Goal: Contribute content

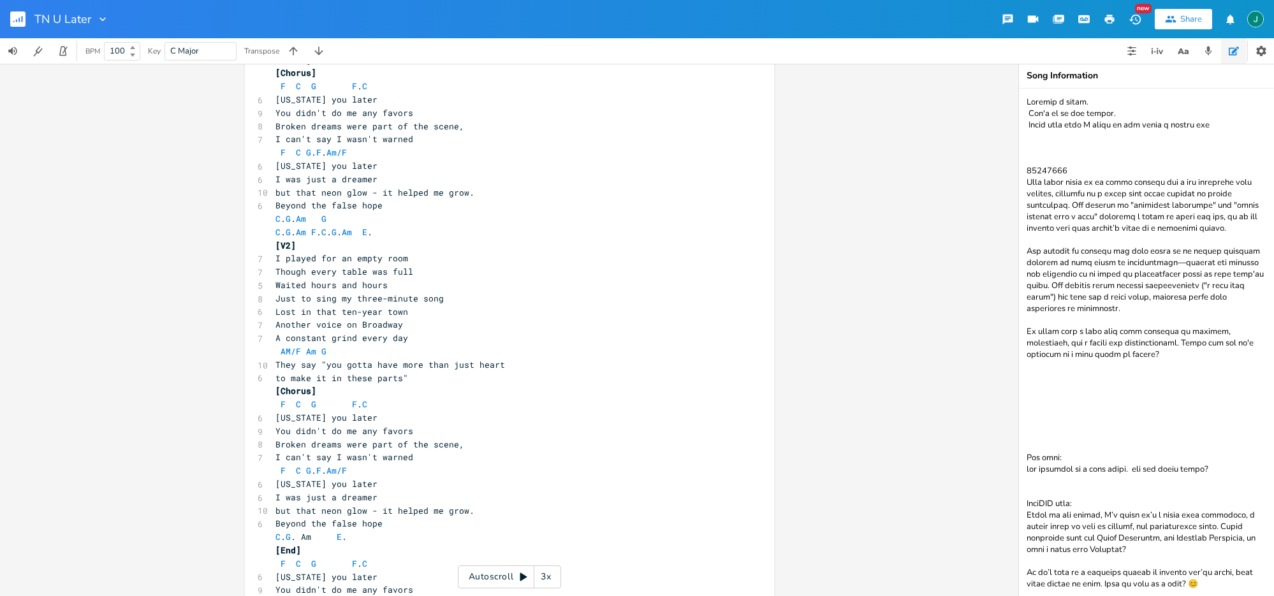
scroll to position [332, 0]
click at [304, 208] on span "Beyond the false hope" at bounding box center [328, 205] width 107 height 11
type textarea "akk"
type textarea "ll"
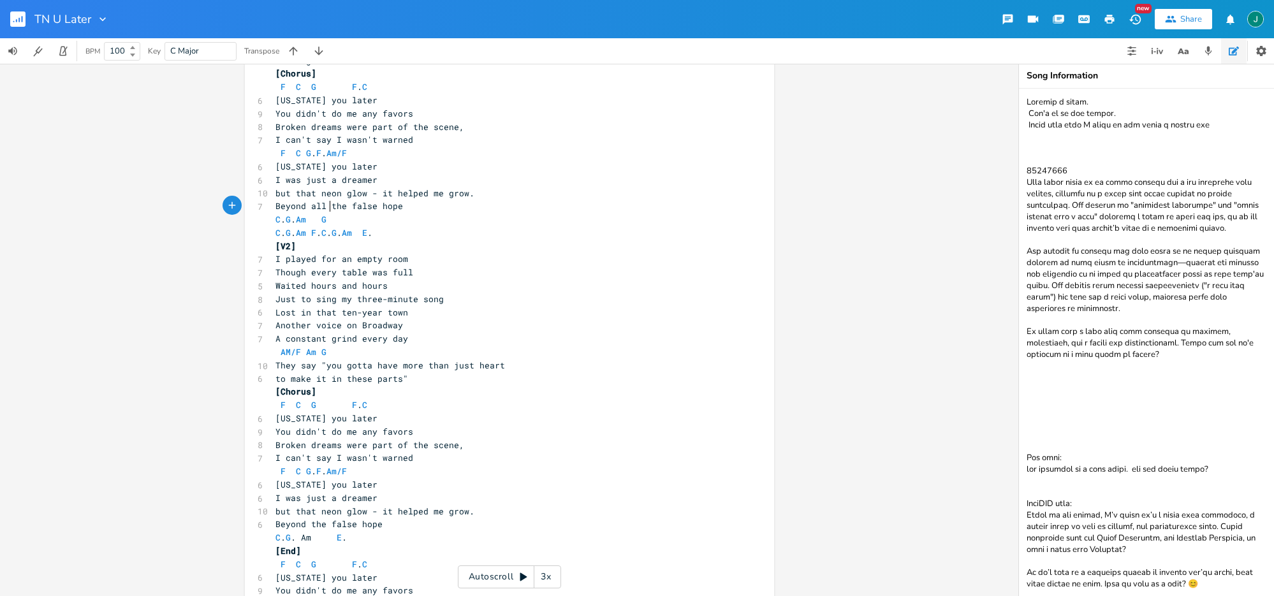
scroll to position [0, 6]
drag, startPoint x: 272, startPoint y: 205, endPoint x: 408, endPoint y: 207, distance: 136.5
click at [408, 207] on pre "Beyond all the false hope" at bounding box center [503, 206] width 460 height 13
type textarea "Beyond all the false hope"
drag, startPoint x: 323, startPoint y: 208, endPoint x: 310, endPoint y: 223, distance: 19.0
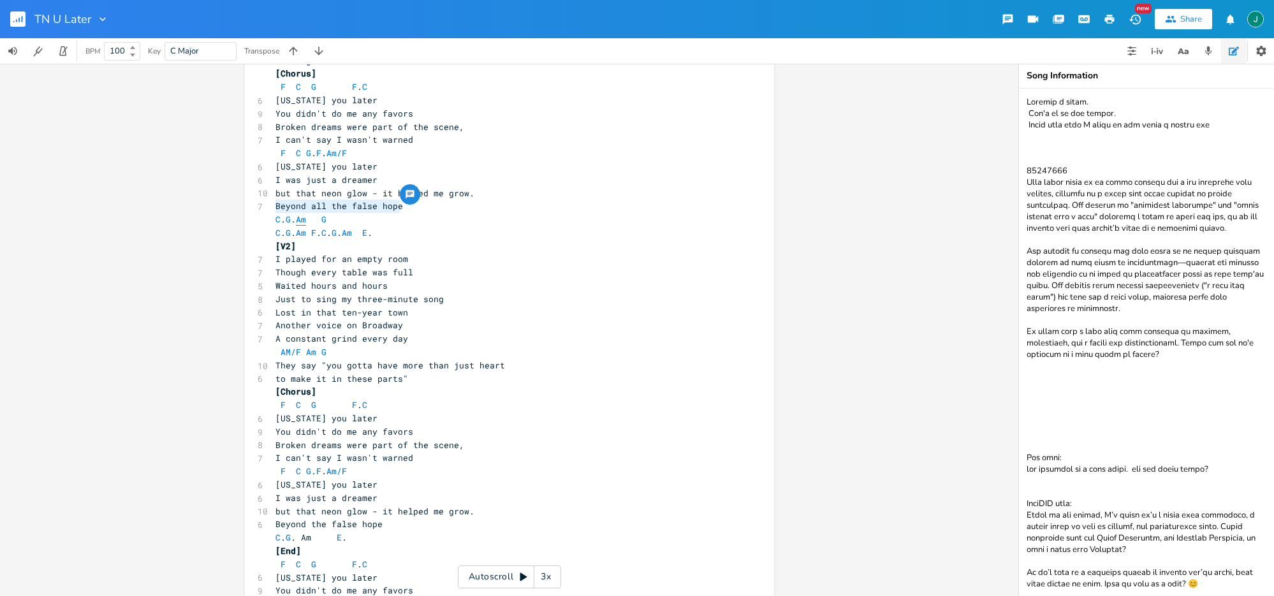
click at [323, 208] on span "Beyond all the false hope" at bounding box center [339, 205] width 128 height 11
click at [20, 19] on rect "button" at bounding box center [17, 18] width 15 height 15
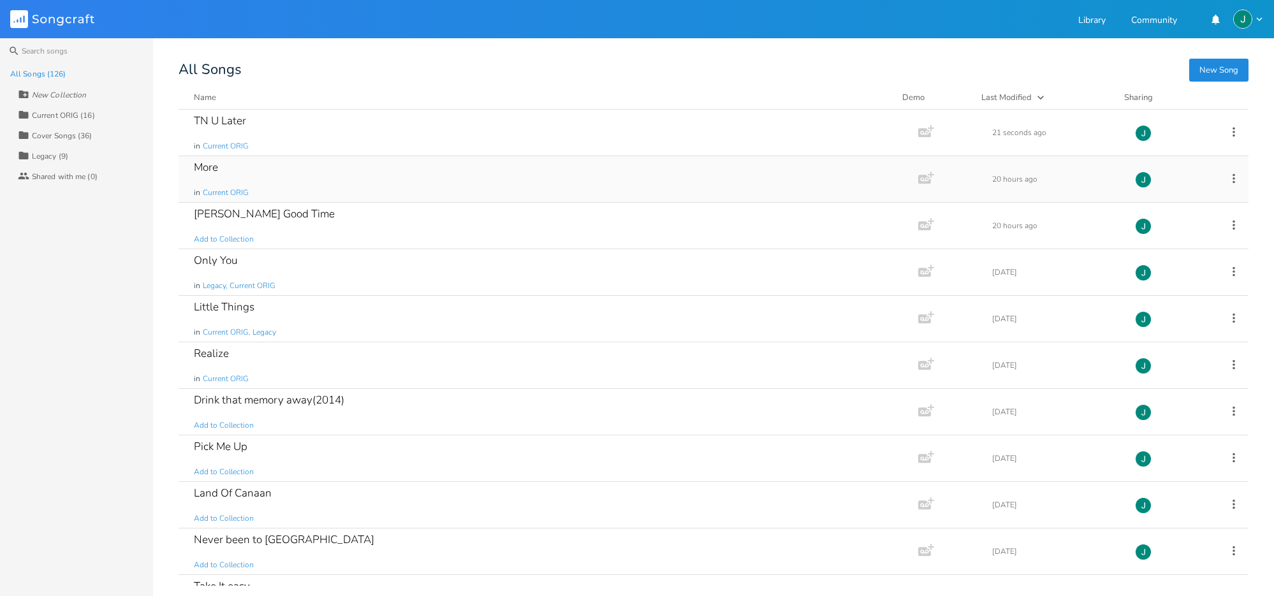
click at [214, 165] on div "More" at bounding box center [206, 167] width 24 height 11
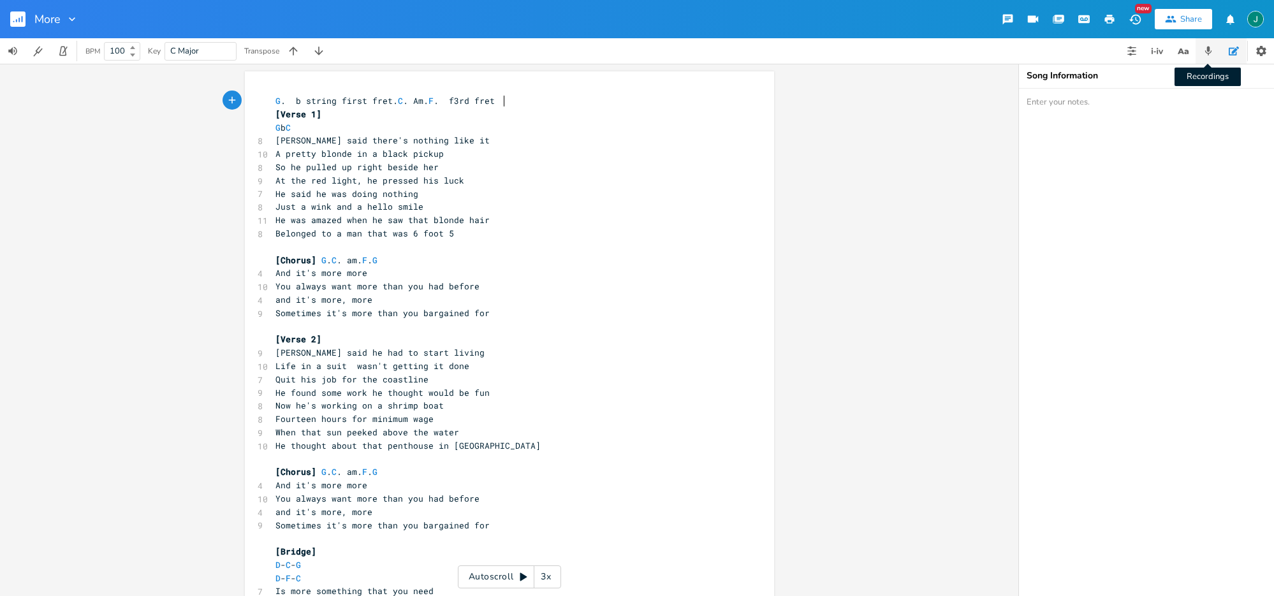
click at [1210, 52] on icon "button" at bounding box center [1208, 51] width 7 height 9
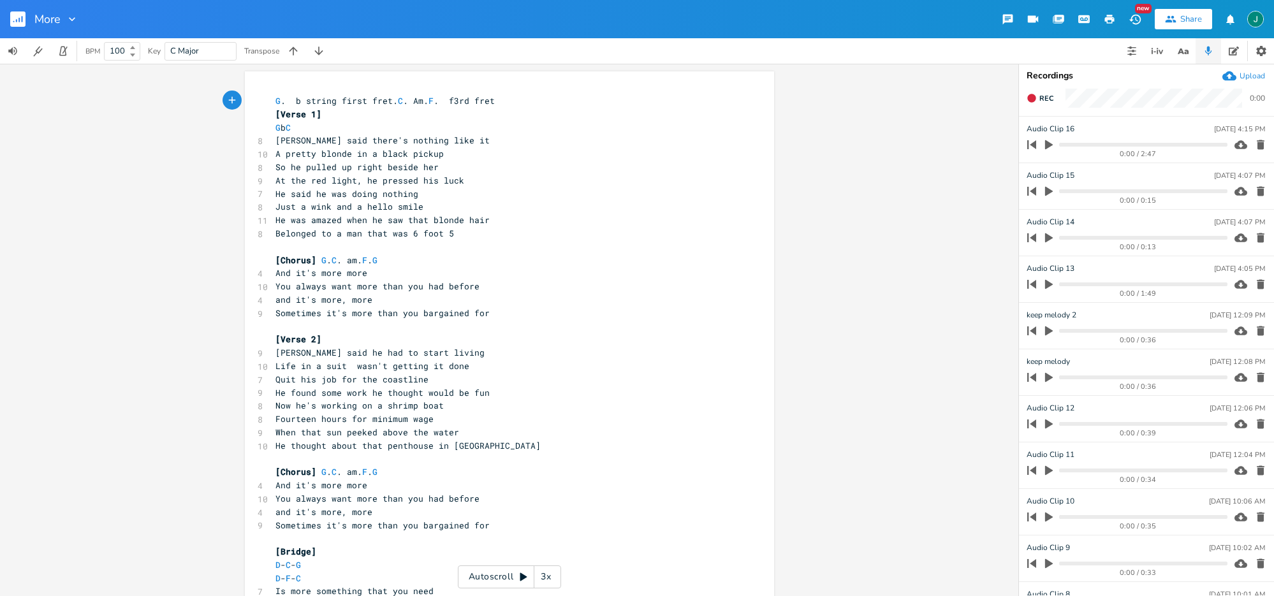
click at [293, 100] on span "G . b string first fret. C . Am. F . f3rd fret" at bounding box center [384, 100] width 219 height 11
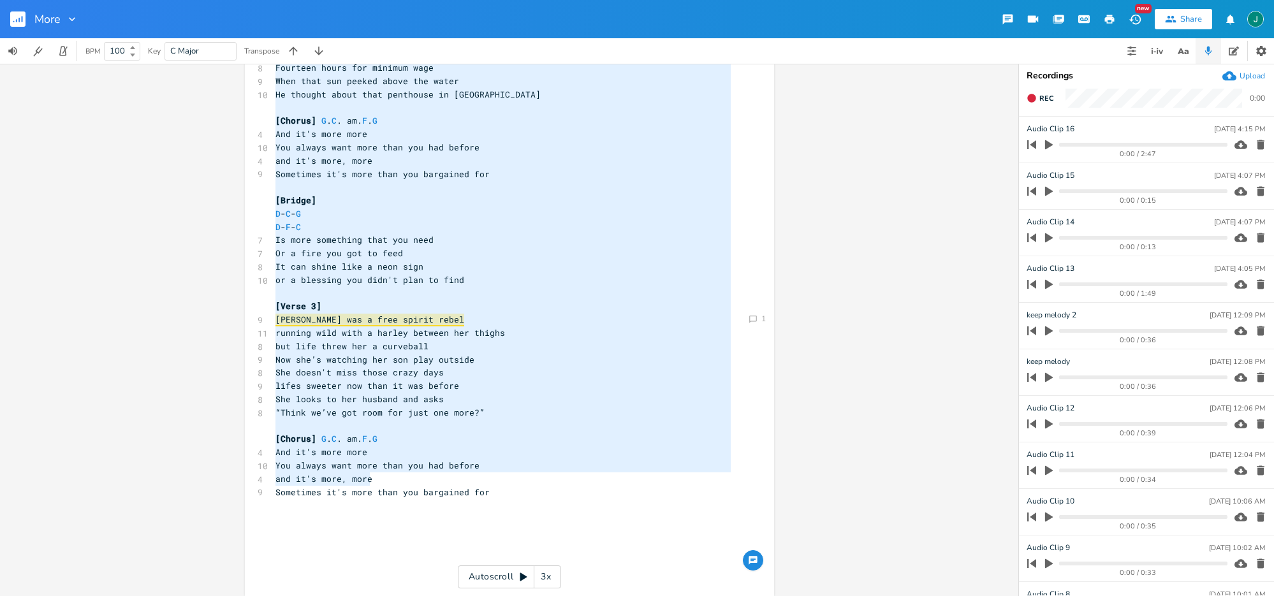
type textarea "G. b string first fret. C. Am. F. f3rd fret [Verse 1] G b C [PERSON_NAME] said …"
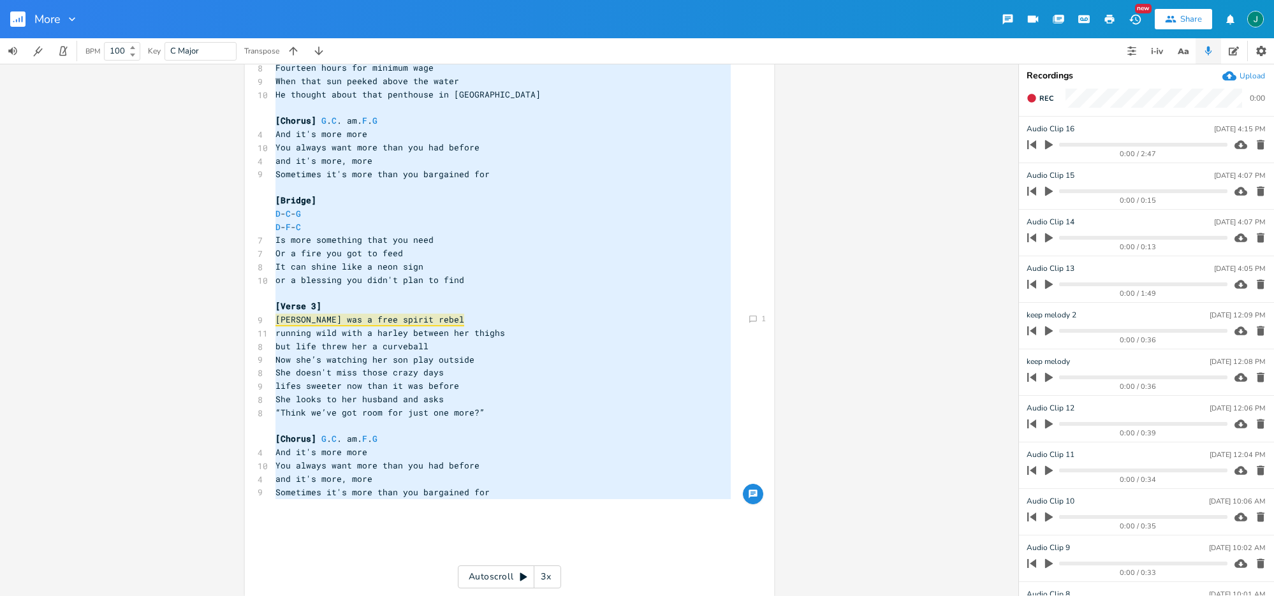
drag, startPoint x: 269, startPoint y: 101, endPoint x: 509, endPoint y: 508, distance: 472.7
click at [509, 508] on div "G . b string first fret. C . Am. F . f3rd fret [Verse 1] G b C 8 [PERSON_NAME] …" at bounding box center [503, 160] width 460 height 835
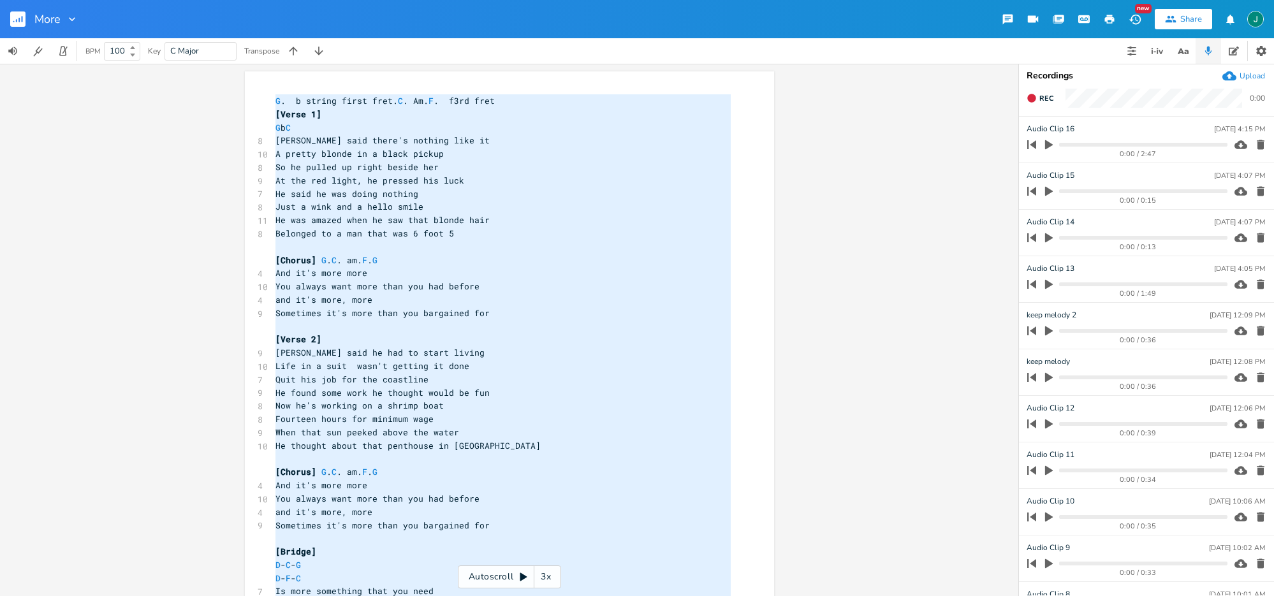
click at [593, 254] on pre "[Chorus] G . C . am. F . G" at bounding box center [503, 260] width 460 height 13
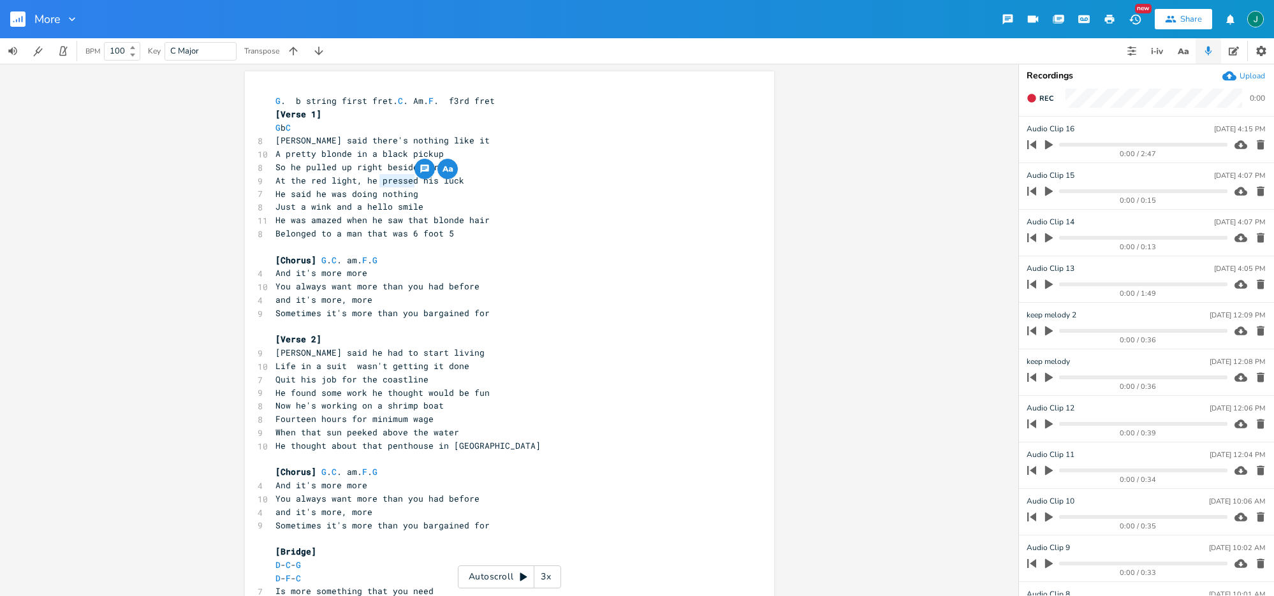
drag, startPoint x: 376, startPoint y: 182, endPoint x: 411, endPoint y: 180, distance: 35.7
click at [411, 180] on span "At the red light, he pressed his luck" at bounding box center [369, 180] width 189 height 11
type textarea "pushed"
drag, startPoint x: 302, startPoint y: 354, endPoint x: 321, endPoint y: 354, distance: 19.1
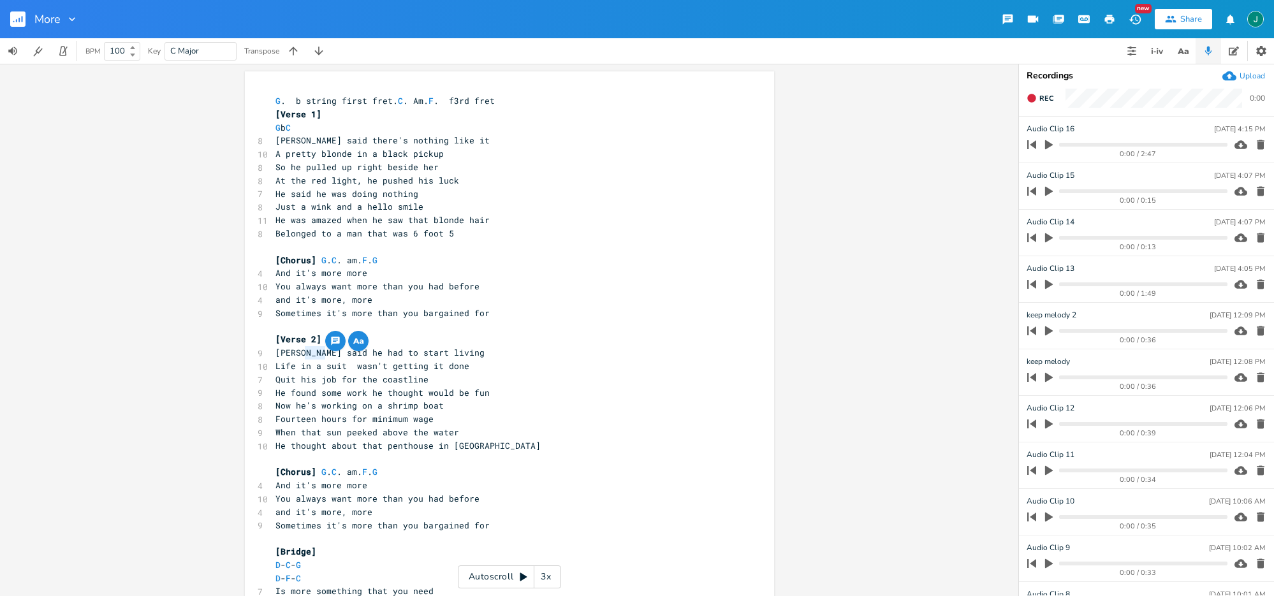
click at [321, 354] on span "[PERSON_NAME] said he had to start living" at bounding box center [379, 352] width 209 height 11
type textarea "Knew"
click at [308, 352] on span "[PERSON_NAME] he had to start living" at bounding box center [367, 352] width 184 height 11
type textarea "k"
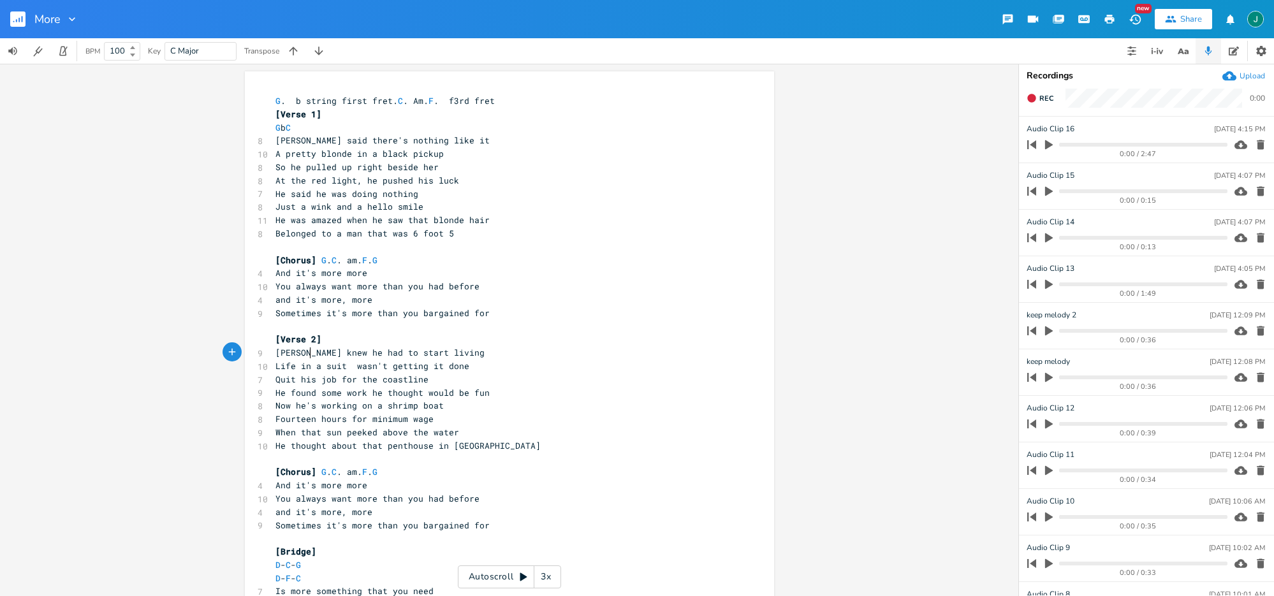
scroll to position [0, 4]
click at [460, 354] on pre "[PERSON_NAME] knew he had to start living" at bounding box center [503, 352] width 460 height 13
click at [446, 365] on span "Life in a suit wasn't getting it done" at bounding box center [372, 365] width 194 height 11
click at [276, 377] on span "Quit his job for the coastline" at bounding box center [351, 379] width 153 height 11
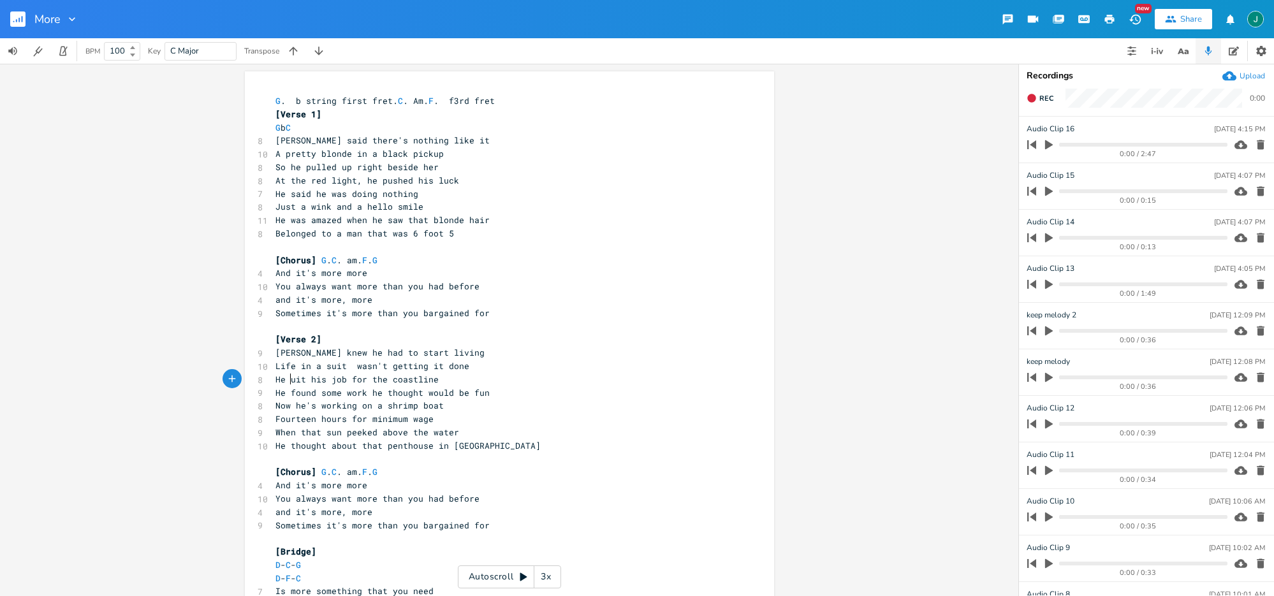
type textarea "He q"
drag, startPoint x: 273, startPoint y: 393, endPoint x: 491, endPoint y: 390, distance: 218.1
click at [491, 390] on div "Comment 1 He found some work he thought would be fun x G . b string first fret.…" at bounding box center [509, 509] width 529 height 876
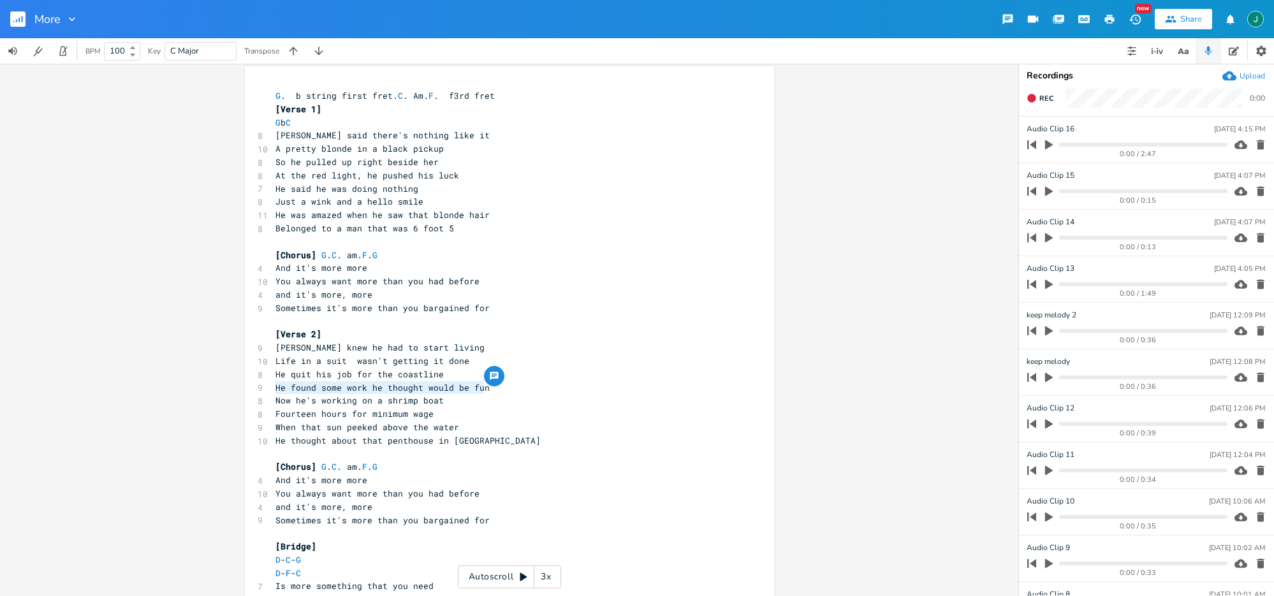
type textarea "He found some work he thought would be fun"
click at [460, 388] on span "He found some work he thought would be fun" at bounding box center [382, 387] width 214 height 11
drag, startPoint x: 460, startPoint y: 388, endPoint x: 367, endPoint y: 390, distance: 93.1
click at [367, 390] on span "He found some work he thought would be fun" at bounding box center [382, 387] width 214 height 11
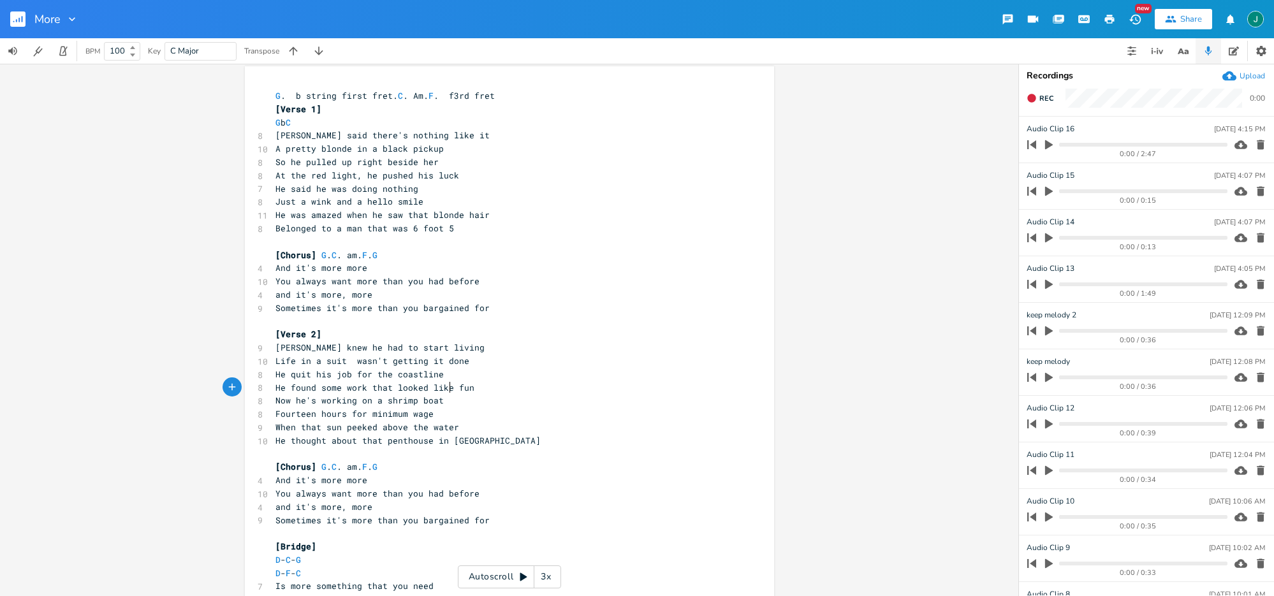
type textarea "that looked like"
type textarea "Now he's working on a shrimp boat"
drag, startPoint x: 271, startPoint y: 404, endPoint x: 441, endPoint y: 403, distance: 169.6
click at [441, 403] on pre "Now he's working on a shrimp boat" at bounding box center [503, 403] width 460 height 13
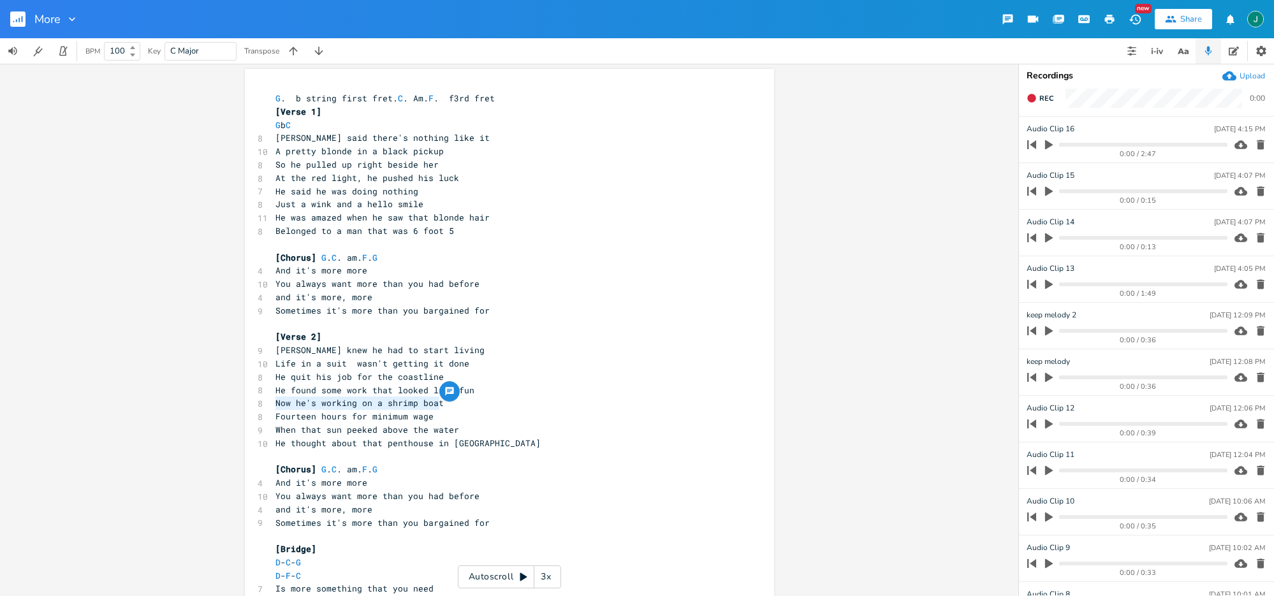
scroll to position [3, 0]
click at [553, 374] on pre "He quit his job for the coastline" at bounding box center [503, 376] width 460 height 13
click at [291, 404] on span "Now he's working on a shrimp boat" at bounding box center [359, 402] width 168 height 11
type textarea "H"
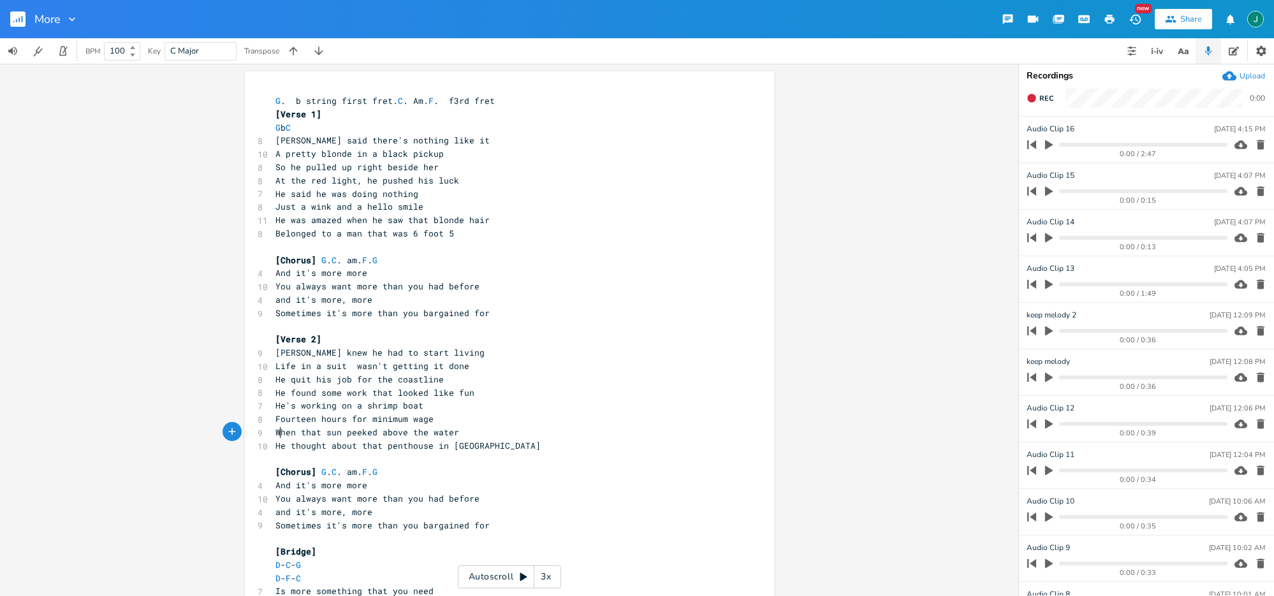
click at [277, 432] on span "When that sun peeked above the water" at bounding box center [367, 432] width 184 height 11
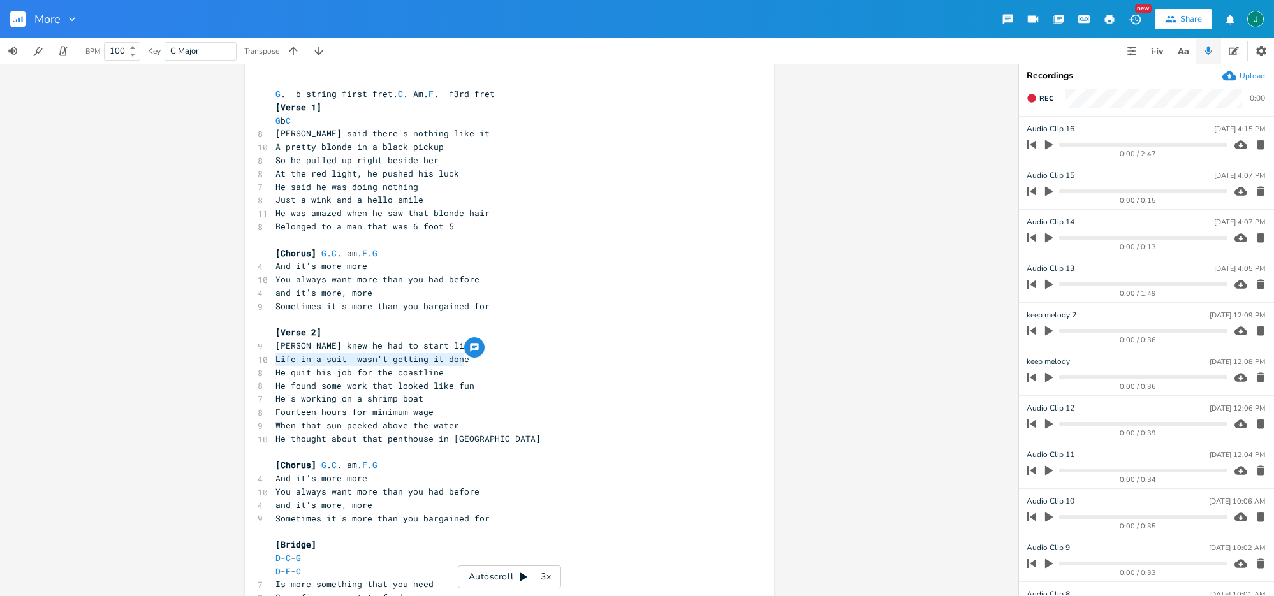
drag, startPoint x: 273, startPoint y: 361, endPoint x: 464, endPoint y: 360, distance: 191.3
click at [464, 360] on pre "Life in a suit wasn't getting it done" at bounding box center [503, 359] width 460 height 13
type textarea "Life in a suit wasn't getting it done"
click at [471, 351] on icon "button" at bounding box center [474, 347] width 10 height 10
type textarea "make this better"
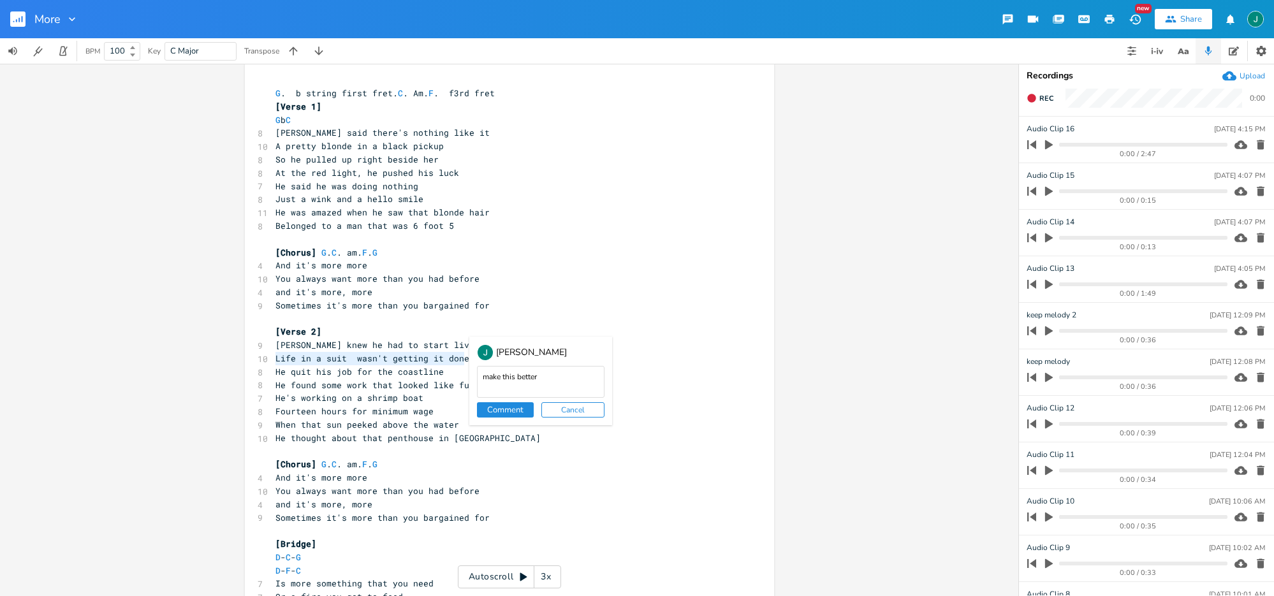
click at [497, 411] on button "Comment" at bounding box center [505, 409] width 57 height 15
